Goal: Task Accomplishment & Management: Manage account settings

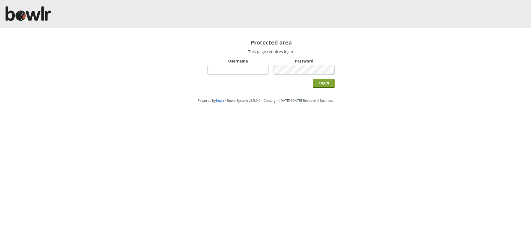
type input "hornseaindoorbowlsclub"
click at [318, 87] on input "Login" at bounding box center [324, 83] width 22 height 9
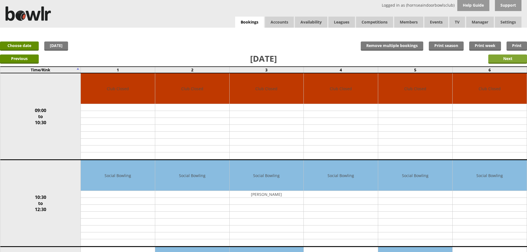
click at [501, 58] on input "Next" at bounding box center [508, 59] width 39 height 9
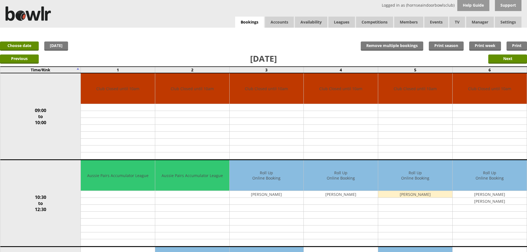
click at [500, 59] on input "Next" at bounding box center [508, 59] width 39 height 9
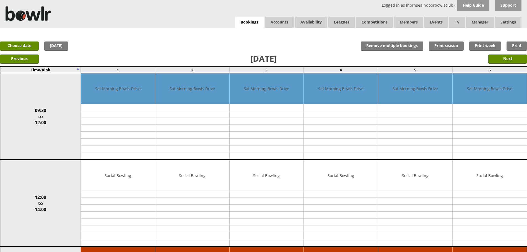
click at [500, 59] on input "Next" at bounding box center [508, 59] width 39 height 9
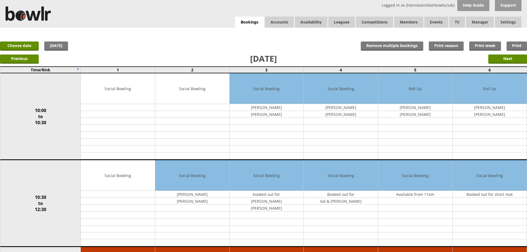
click at [500, 59] on input "Next" at bounding box center [508, 59] width 39 height 9
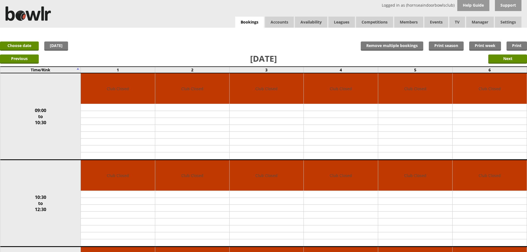
click at [500, 59] on input "Next" at bounding box center [508, 59] width 39 height 9
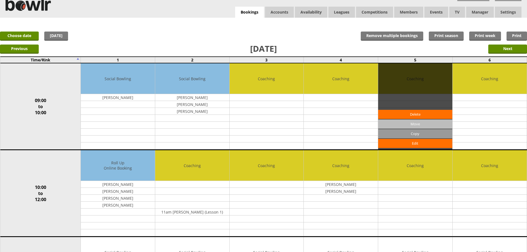
scroll to position [28, 0]
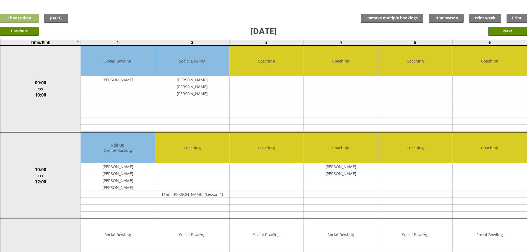
click at [25, 16] on link "Choose date" at bounding box center [19, 18] width 39 height 9
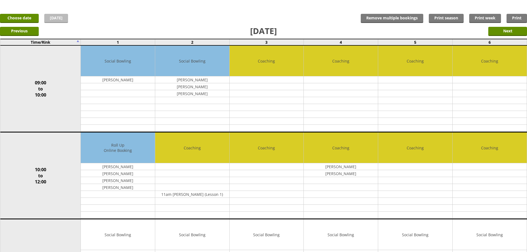
click at [60, 22] on link "[DATE]" at bounding box center [56, 18] width 24 height 9
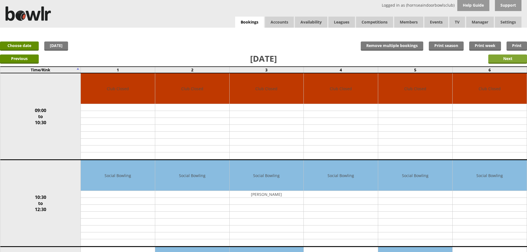
click at [514, 59] on input "Next" at bounding box center [508, 59] width 39 height 9
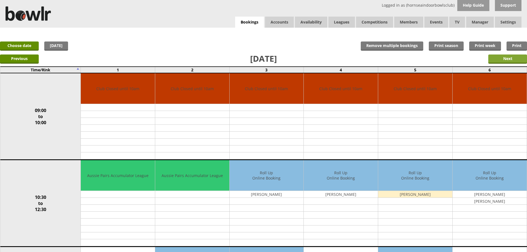
click at [505, 58] on input "Next" at bounding box center [508, 59] width 39 height 9
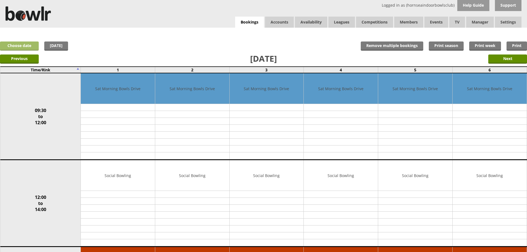
click at [27, 45] on link "Choose date" at bounding box center [19, 46] width 39 height 9
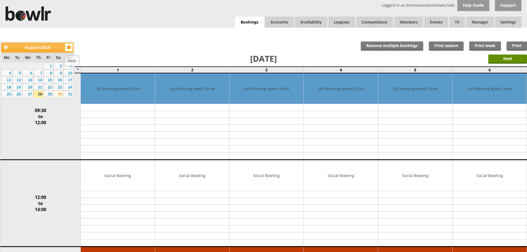
click at [69, 48] on span "Next" at bounding box center [69, 47] width 4 height 4
click at [18, 65] on link "2" at bounding box center [16, 66] width 9 height 7
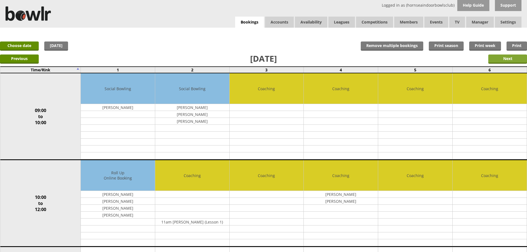
click at [502, 57] on input "Next" at bounding box center [508, 59] width 39 height 9
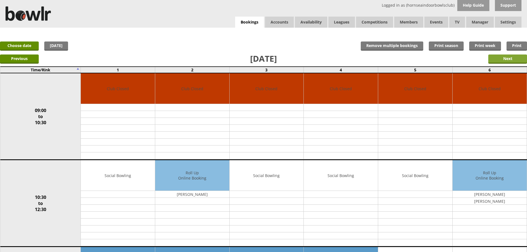
click at [498, 60] on input "Next" at bounding box center [508, 59] width 39 height 9
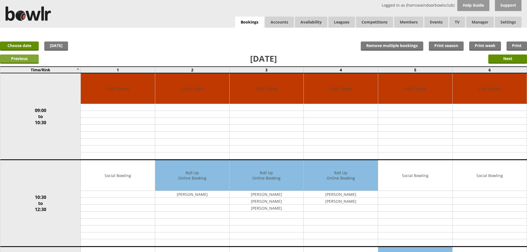
click at [34, 62] on input "Previous" at bounding box center [19, 59] width 39 height 9
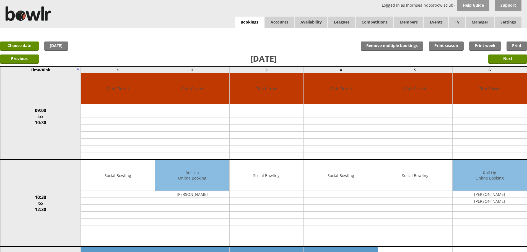
click at [34, 60] on input "Previous" at bounding box center [19, 59] width 39 height 9
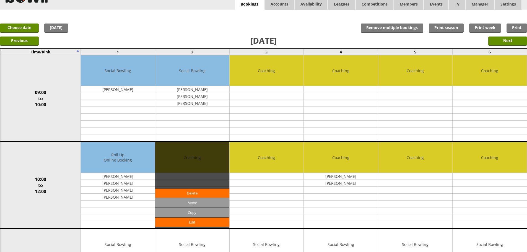
scroll to position [28, 0]
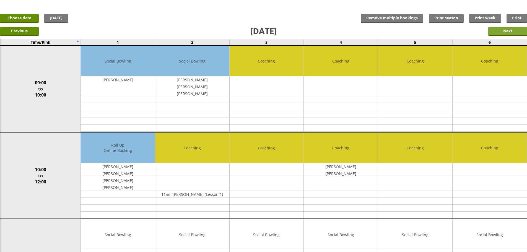
click at [517, 32] on input "Next" at bounding box center [508, 31] width 39 height 9
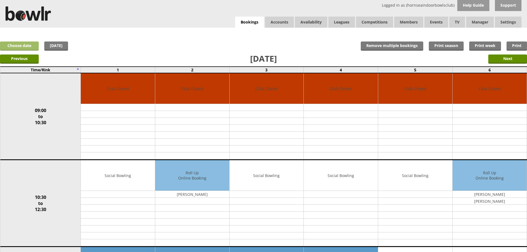
click at [37, 46] on link "Choose date" at bounding box center [19, 46] width 39 height 9
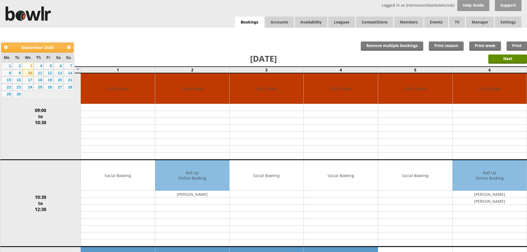
click at [29, 73] on link "10" at bounding box center [27, 73] width 11 height 7
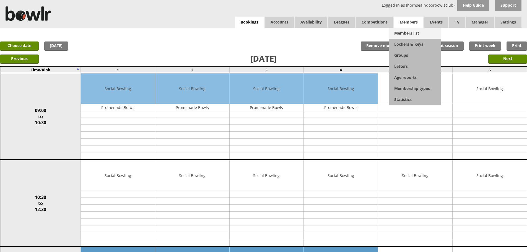
click at [415, 30] on link "Members list" at bounding box center [415, 33] width 53 height 11
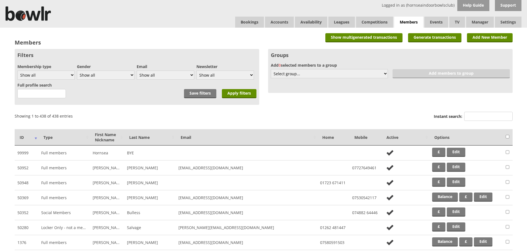
click at [474, 114] on input "Instant search:" at bounding box center [489, 116] width 48 height 9
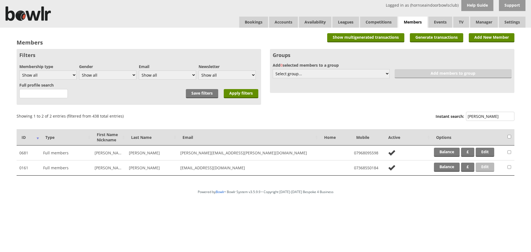
type input "[PERSON_NAME]"
click at [489, 168] on link "Edit" at bounding box center [485, 167] width 19 height 9
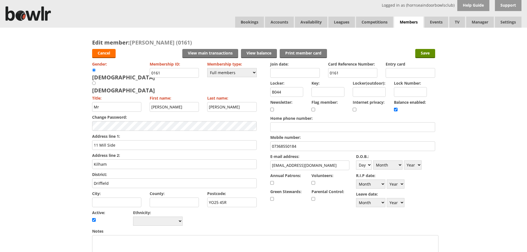
click at [363, 163] on select "Day 1 2 3 4 5 6 7 8 9 10 11 12 13 14 15 16 17 18 19 20 21 22 23 24 25 26 27 28 …" at bounding box center [364, 165] width 16 height 9
select select "6"
click at [356, 161] on select "Day 1 2 3 4 5 6 7 8 9 10 11 12 13 14 15 16 17 18 19 20 21 22 23 24 25 26 27 28 …" at bounding box center [364, 165] width 16 height 9
click at [396, 162] on select "Month January February March April May June July August September October Novem…" at bounding box center [387, 165] width 29 height 9
select select "5"
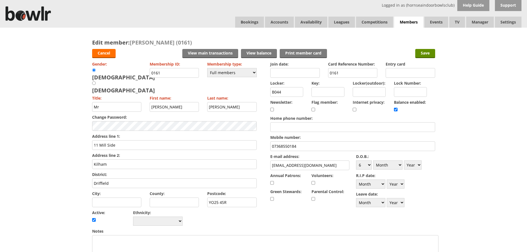
click at [373, 161] on select "Month January February March April May June July August September October Novem…" at bounding box center [387, 165] width 29 height 9
click at [414, 165] on select "Year 1900 1901 1902 1903 1904 1905 1906 1907 1908 1909 1910 1911 1912 1913 1914…" at bounding box center [413, 165] width 18 height 9
select select "1955"
click at [404, 161] on select "Year 1900 1901 1902 1903 1904 1905 1906 1907 1908 1909 1910 1911 1912 1913 1914…" at bounding box center [413, 165] width 18 height 9
click at [187, 140] on input "11 Mill Side" at bounding box center [174, 145] width 165 height 10
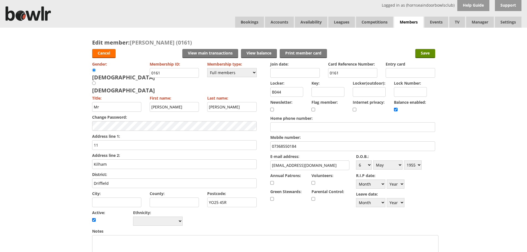
type input "1"
type input "31 outer trinities"
click at [133, 159] on input "Kilham" at bounding box center [174, 164] width 165 height 10
type input "K"
click at [123, 179] on input "Driffield" at bounding box center [174, 184] width 165 height 10
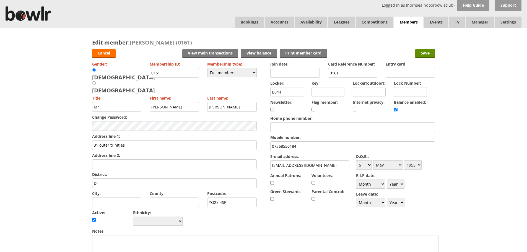
type input "D"
type input "beverly"
click at [250, 198] on input "YO25 4SR" at bounding box center [232, 203] width 50 height 10
type input "Y"
type input "HU17 OHN"
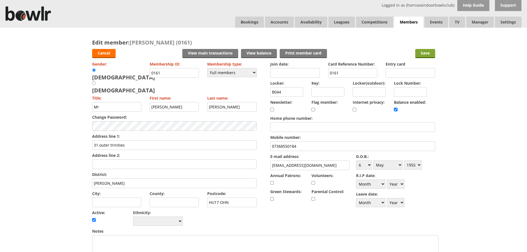
click at [431, 56] on input "Save" at bounding box center [426, 53] width 20 height 9
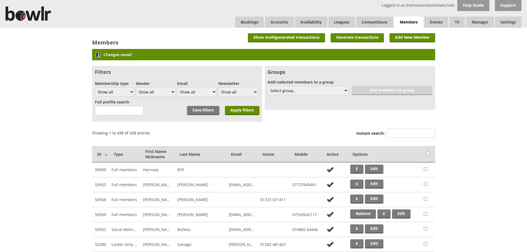
drag, startPoint x: 403, startPoint y: 132, endPoint x: 411, endPoint y: 133, distance: 8.4
click at [404, 132] on input "Instant search:" at bounding box center [411, 133] width 48 height 9
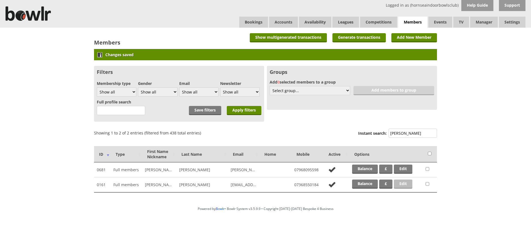
type input "parker"
click at [402, 187] on link "Edit" at bounding box center [403, 184] width 19 height 9
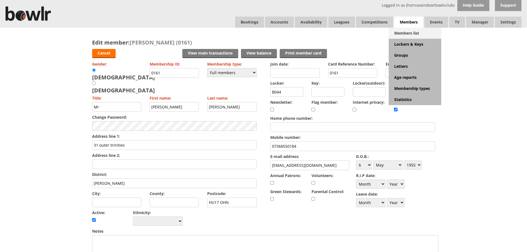
click at [417, 32] on link "Members list" at bounding box center [415, 33] width 53 height 11
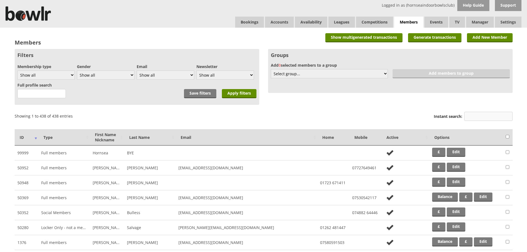
drag, startPoint x: 475, startPoint y: 117, endPoint x: 478, endPoint y: 118, distance: 3.0
click at [476, 117] on input "Instant search:" at bounding box center [489, 116] width 48 height 9
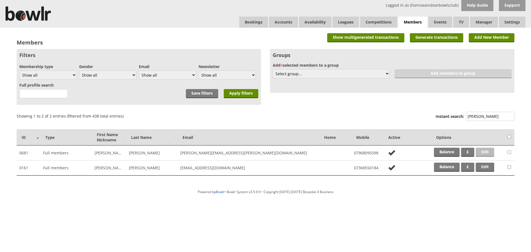
type input "parke"
click at [484, 154] on link "Edit" at bounding box center [485, 152] width 19 height 9
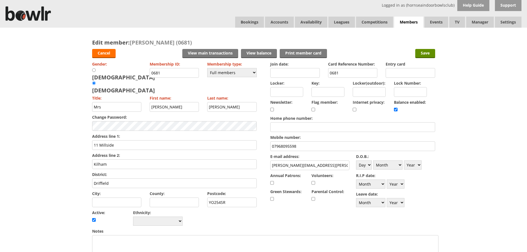
click at [172, 125] on div "Gender: [DEMOGRAPHIC_DATA] [DEMOGRAPHIC_DATA] Membership ID: 0681 Membership ty…" at bounding box center [174, 143] width 165 height 167
click at [172, 140] on input "11 Millside" at bounding box center [174, 145] width 165 height 10
type input "1"
type input "31 outer trinities"
click at [147, 159] on input "Kilham" at bounding box center [174, 164] width 165 height 10
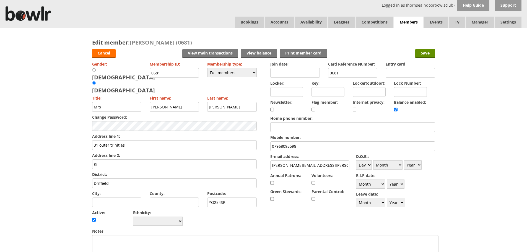
type input "K"
click at [126, 179] on input "Driffield" at bounding box center [174, 184] width 165 height 10
type input "D"
type input "beverly"
click at [238, 198] on input "YO254SR" at bounding box center [232, 203] width 50 height 10
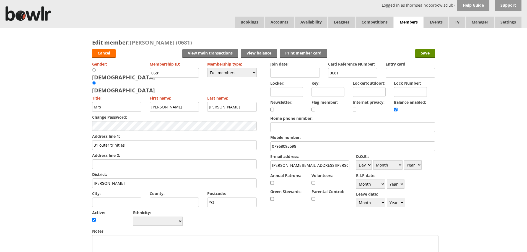
type input "Y"
type input "HU17 OHN"
click at [365, 167] on select "Day 1 2 3 4 5 6 7 8 9 10 11 12 13 14 15 16 17 18 19 20 21 22 23 24 25 26 27 28 …" at bounding box center [364, 165] width 16 height 9
select select "30"
click at [356, 161] on select "Day 1 2 3 4 5 6 7 8 9 10 11 12 13 14 15 16 17 18 19 20 21 22 23 24 25 26 27 28 …" at bounding box center [364, 165] width 16 height 9
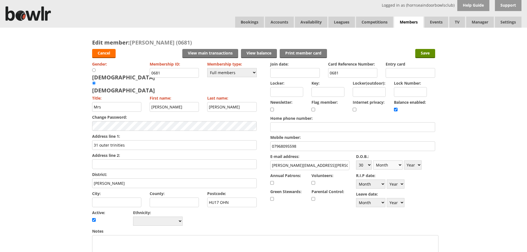
click at [390, 168] on select "Month January February March April May June July August September October Novem…" at bounding box center [387, 165] width 29 height 9
select select "11"
click at [373, 161] on select "Month January February March April May June July August September October Novem…" at bounding box center [387, 165] width 29 height 9
click at [411, 163] on select "Year 1900 1901 1902 1903 1904 1905 1906 1907 1908 1909 1910 1911 1912 1913 1914…" at bounding box center [413, 165] width 18 height 9
select select "1951"
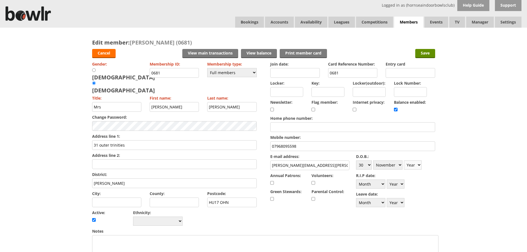
click at [404, 161] on select "Year 1900 1901 1902 1903 1904 1905 1906 1907 1908 1909 1910 1911 1912 1913 1914…" at bounding box center [413, 165] width 18 height 9
click at [433, 53] on input "Save" at bounding box center [426, 53] width 20 height 9
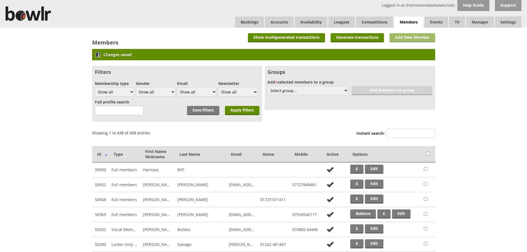
click at [426, 38] on link "Add New Member" at bounding box center [413, 37] width 46 height 9
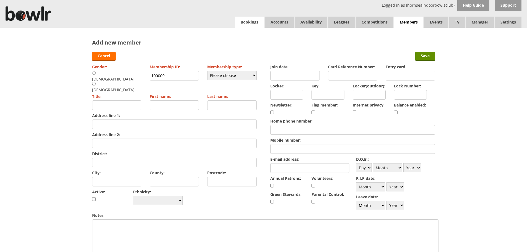
click at [246, 23] on link "Bookings" at bounding box center [249, 22] width 29 height 11
